Goal: Book appointment/travel/reservation

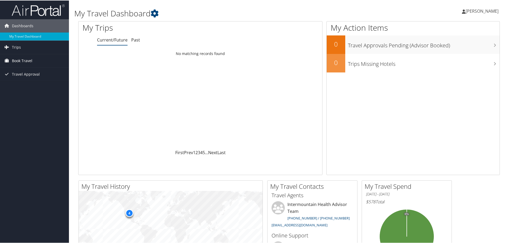
click at [25, 59] on span "Book Travel" at bounding box center [22, 60] width 20 height 13
click at [23, 85] on link "Book/Manage Online Trips" at bounding box center [34, 87] width 69 height 8
